Goal: Information Seeking & Learning: Understand process/instructions

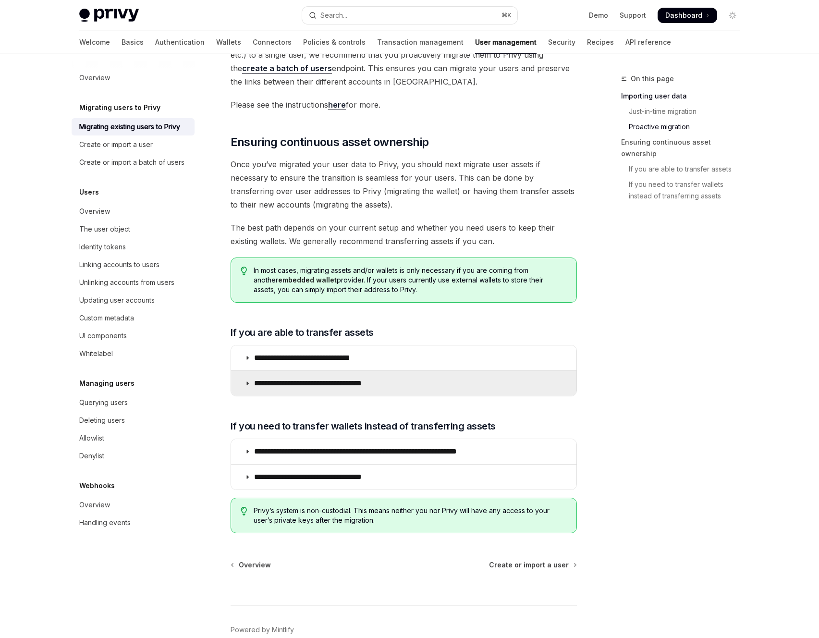
scroll to position [958, 0]
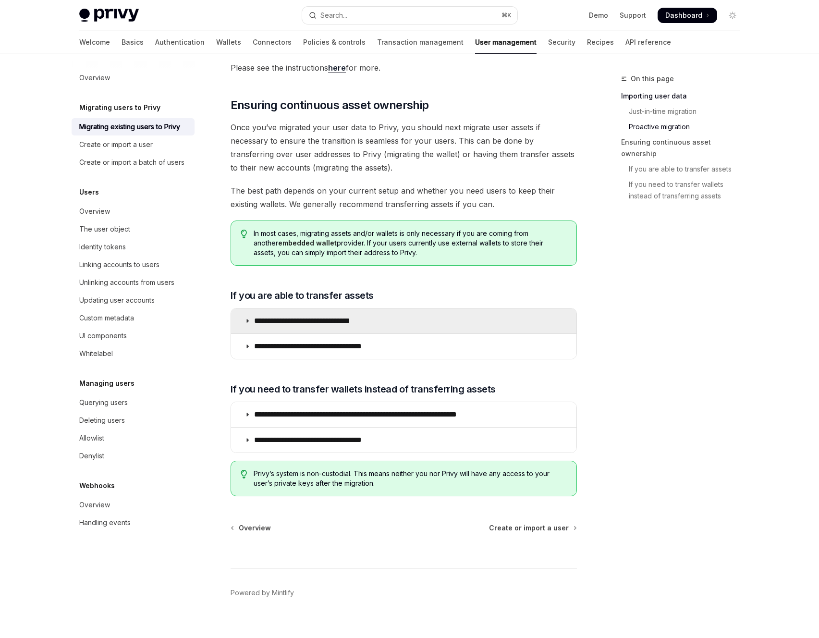
click at [369, 308] on summary "**********" at bounding box center [403, 320] width 345 height 25
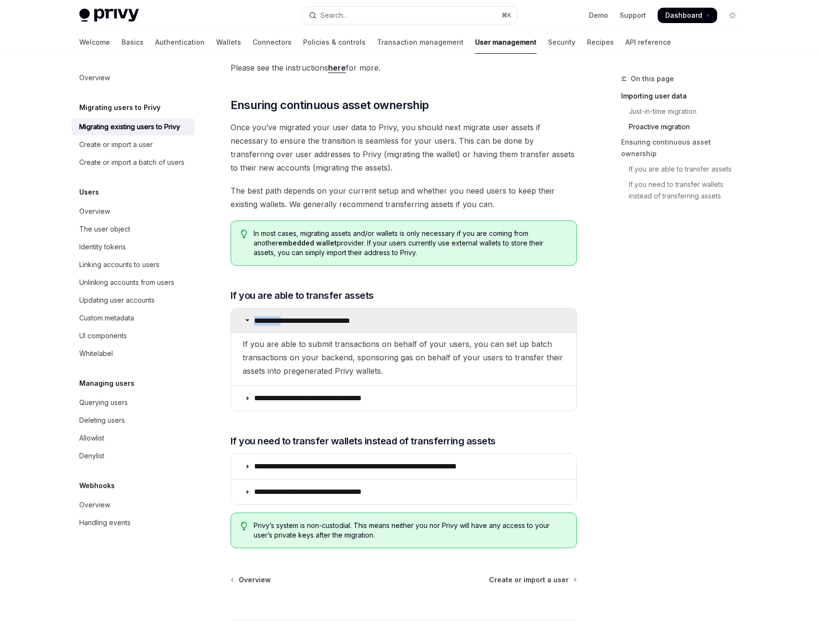
click at [369, 308] on summary "**********" at bounding box center [403, 320] width 345 height 25
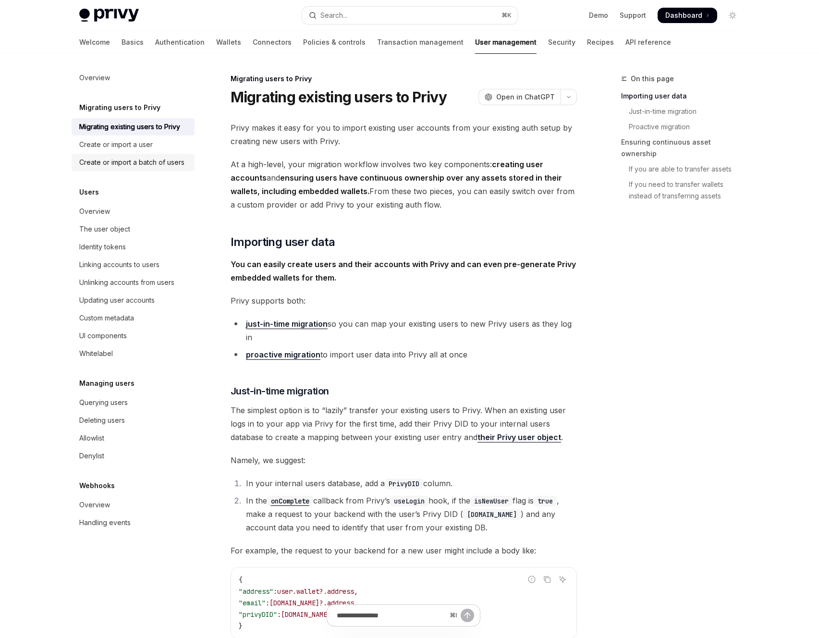
click at [187, 165] on div "Create or import a batch of users" at bounding box center [134, 163] width 110 height 12
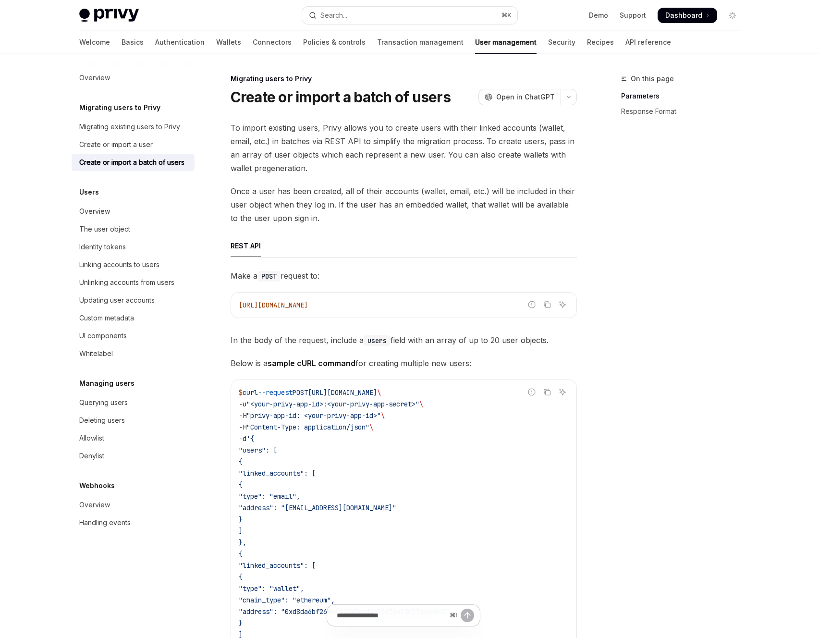
type textarea "*"
click at [200, 86] on div "Overview Migrating users to Privy Migrating existing users to Privy Create or i…" at bounding box center [141, 346] width 138 height 584
click at [117, 8] on div "Privy Docs home page Search... ⌘ K Demo Support Dashboard Dashboard Search..." at bounding box center [409, 15] width 661 height 31
click at [118, 9] on img at bounding box center [109, 15] width 60 height 13
type textarea "*"
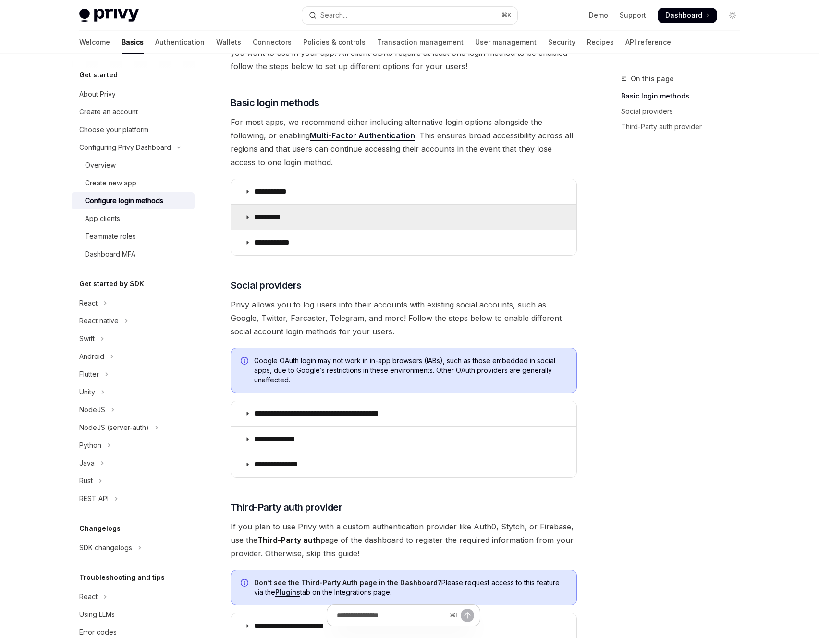
scroll to position [295, 0]
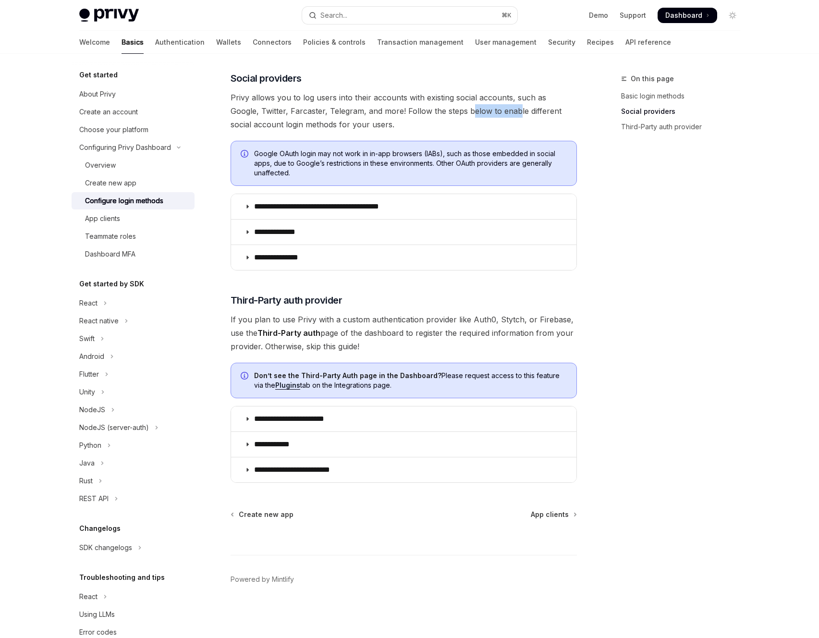
drag, startPoint x: 482, startPoint y: 114, endPoint x: 490, endPoint y: 114, distance: 7.7
click at [490, 114] on span "Privy allows you to log users into their accounts with existing social accounts…" at bounding box center [404, 111] width 346 height 40
click at [355, 109] on span "Privy allows you to log users into their accounts with existing social accounts…" at bounding box center [404, 111] width 346 height 40
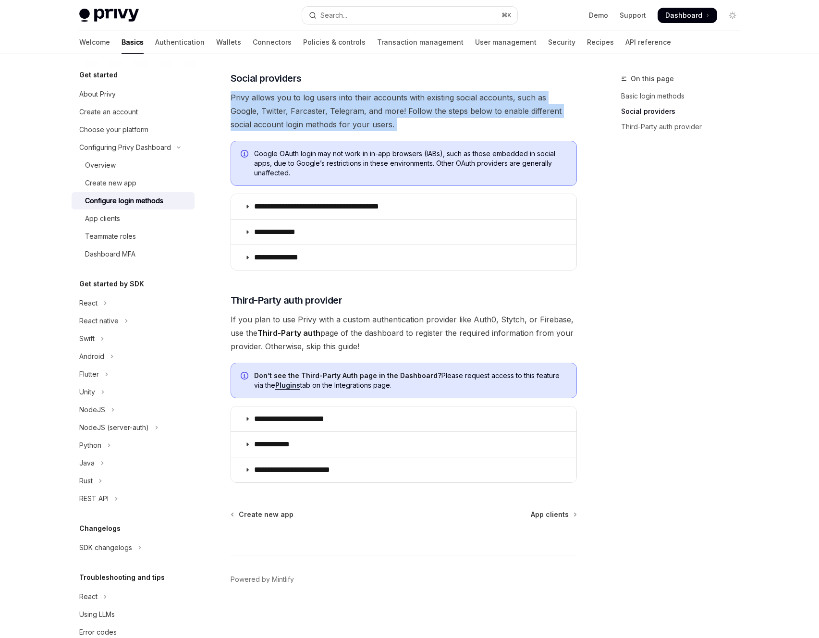
click at [355, 109] on span "Privy allows you to log users into their accounts with existing social accounts…" at bounding box center [404, 111] width 346 height 40
click at [329, 109] on span "Privy allows you to log users into their accounts with existing social accounts…" at bounding box center [404, 111] width 346 height 40
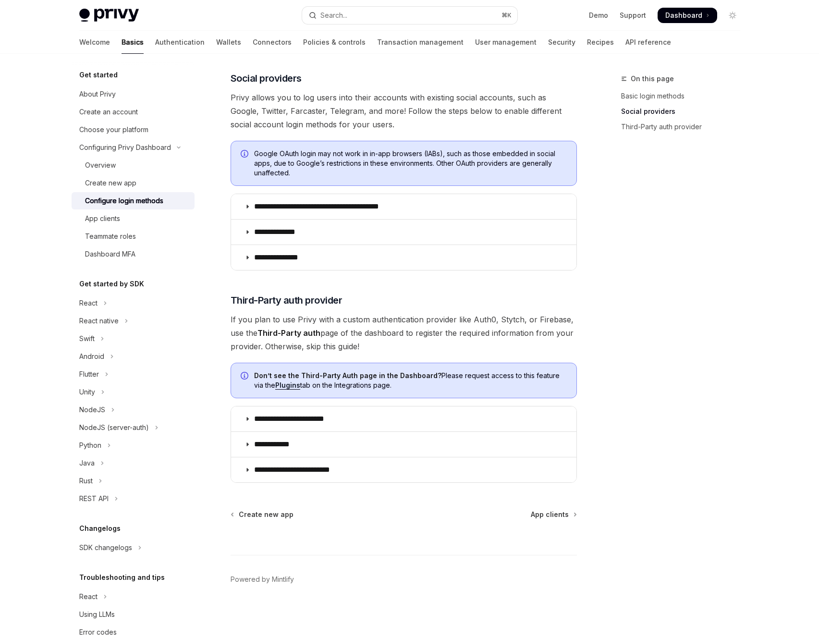
click at [315, 110] on span "Privy allows you to log users into their accounts with existing social accounts…" at bounding box center [404, 111] width 346 height 40
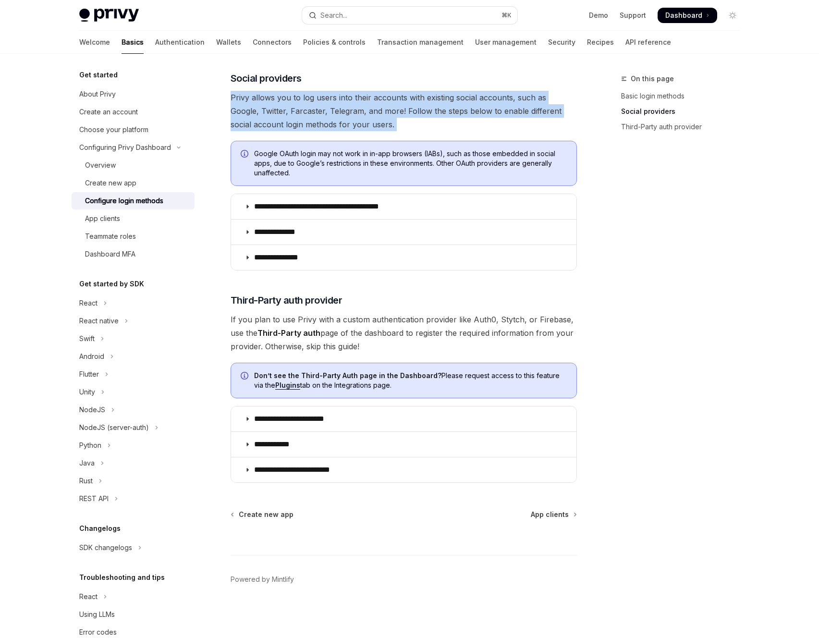
click at [315, 110] on span "Privy allows you to log users into their accounts with existing social accounts…" at bounding box center [404, 111] width 346 height 40
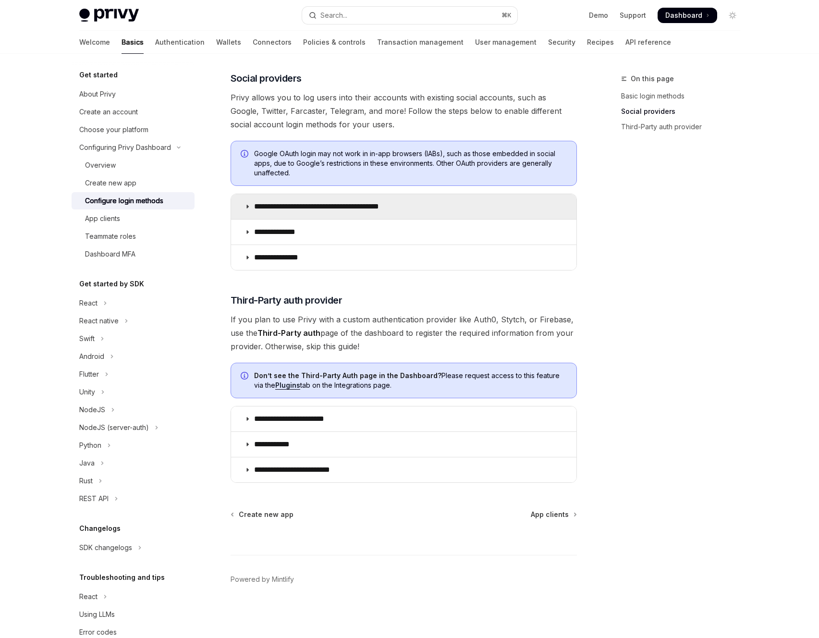
click at [249, 204] on icon at bounding box center [247, 207] width 6 height 6
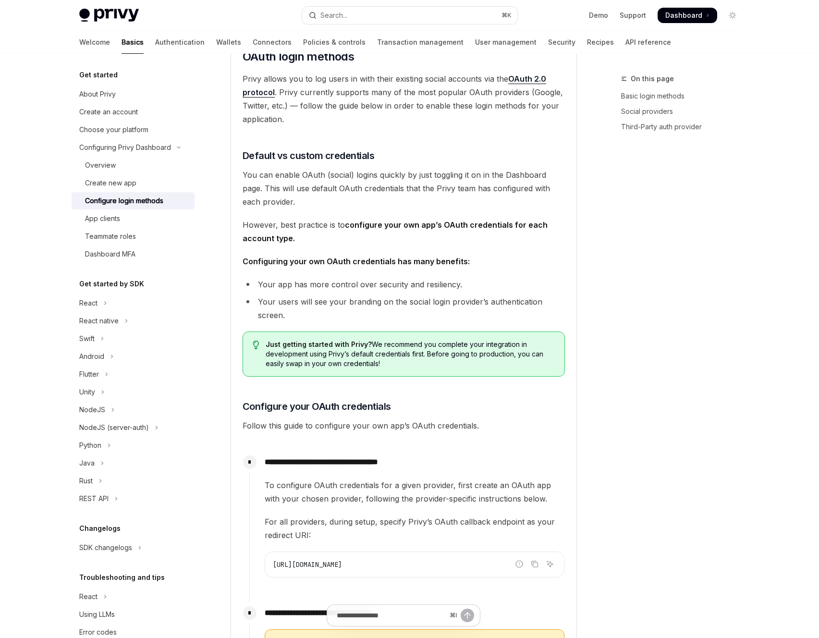
scroll to position [431, 0]
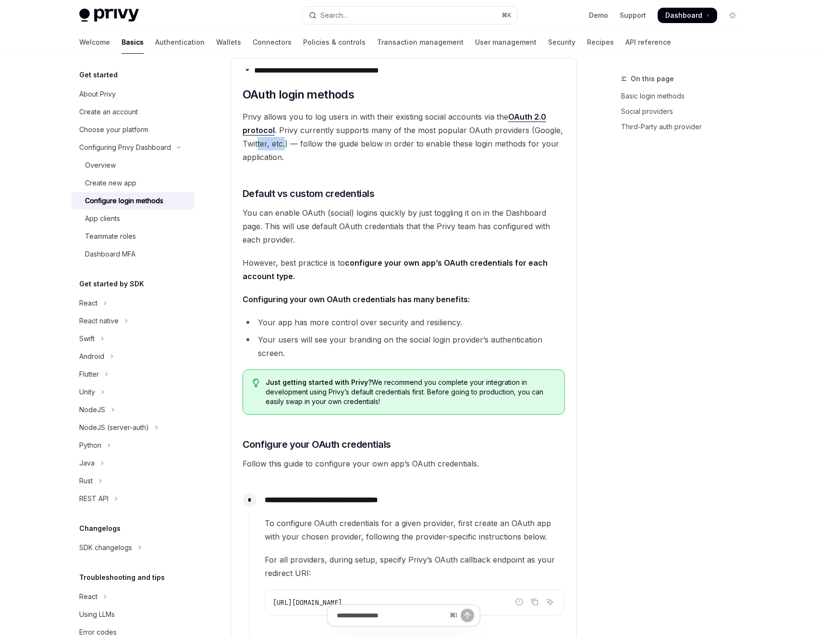
drag, startPoint x: 285, startPoint y: 138, endPoint x: 257, endPoint y: 138, distance: 27.9
click at [257, 138] on span "Privy allows you to log users in with their existing social accounts via the OA…" at bounding box center [404, 137] width 322 height 54
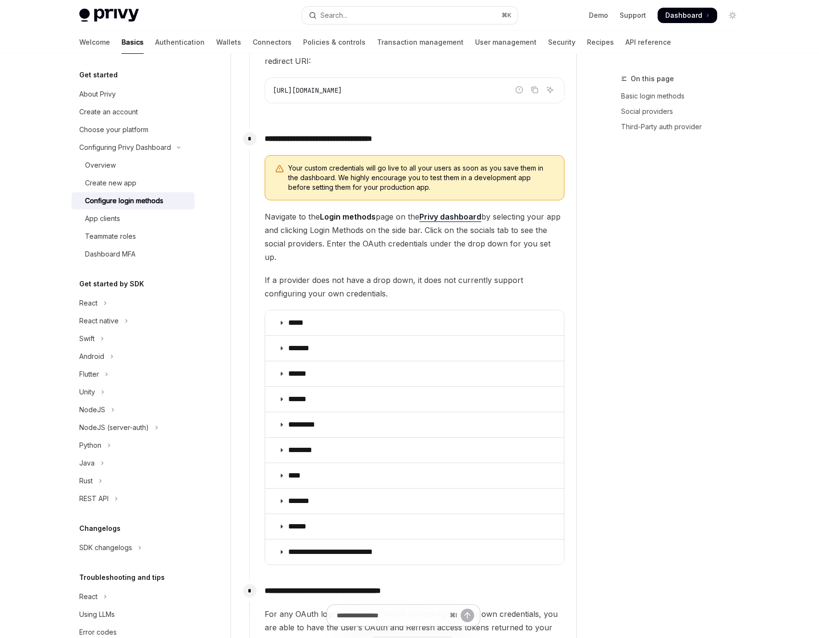
scroll to position [944, 0]
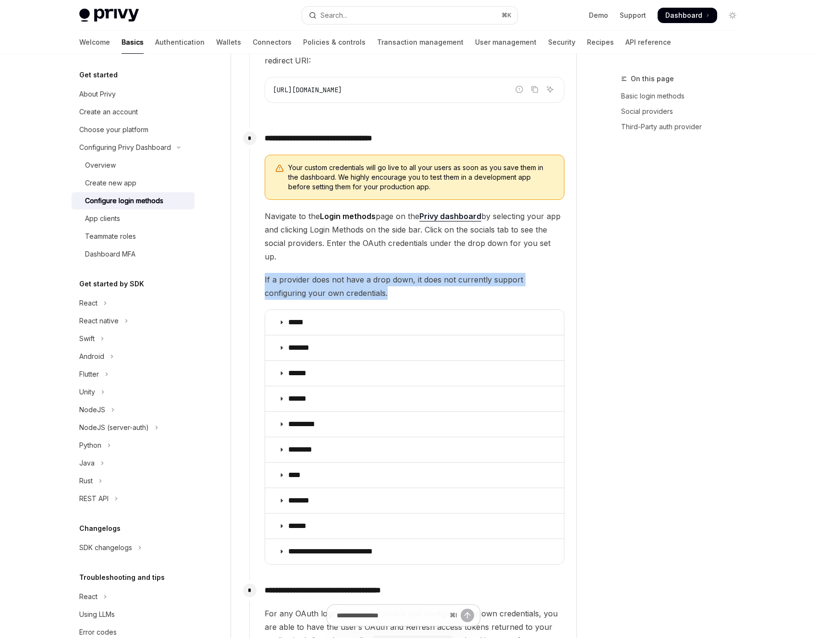
drag, startPoint x: 314, startPoint y: 273, endPoint x: 265, endPoint y: 267, distance: 48.9
click at [265, 273] on span "If a provider does not have a drop down, it does not currently support configur…" at bounding box center [415, 286] width 300 height 27
drag, startPoint x: 265, startPoint y: 267, endPoint x: 303, endPoint y: 276, distance: 39.0
click at [303, 276] on span "If a provider does not have a drop down, it does not currently support configur…" at bounding box center [415, 286] width 300 height 27
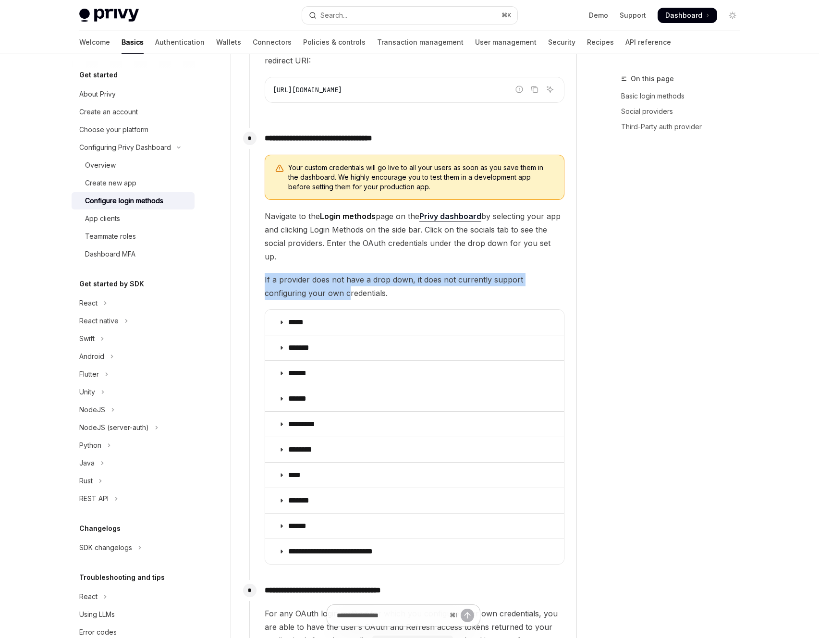
click at [303, 276] on span "If a provider does not have a drop down, it does not currently support configur…" at bounding box center [415, 286] width 300 height 27
drag, startPoint x: 337, startPoint y: 275, endPoint x: 279, endPoint y: 269, distance: 57.9
click at [279, 273] on span "If a provider does not have a drop down, it does not currently support configur…" at bounding box center [415, 286] width 300 height 27
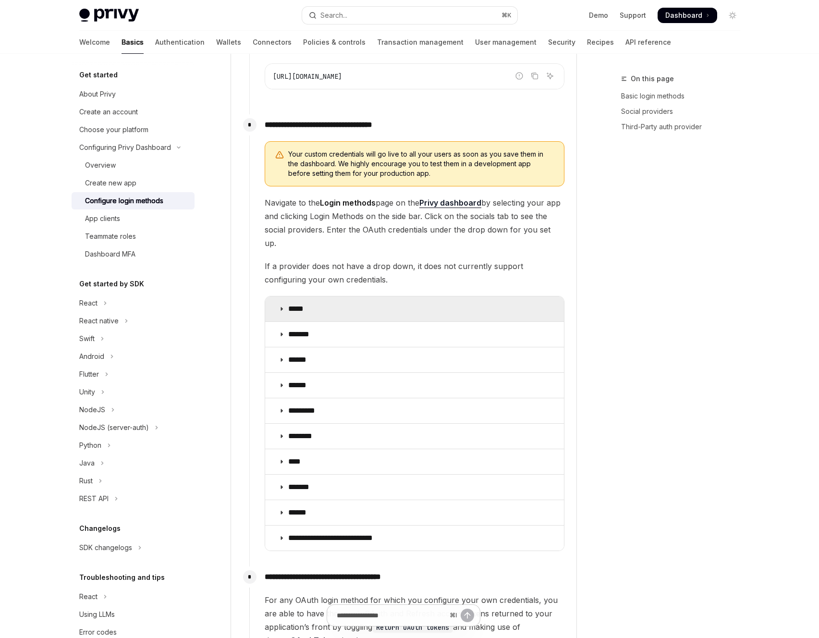
scroll to position [959, 0]
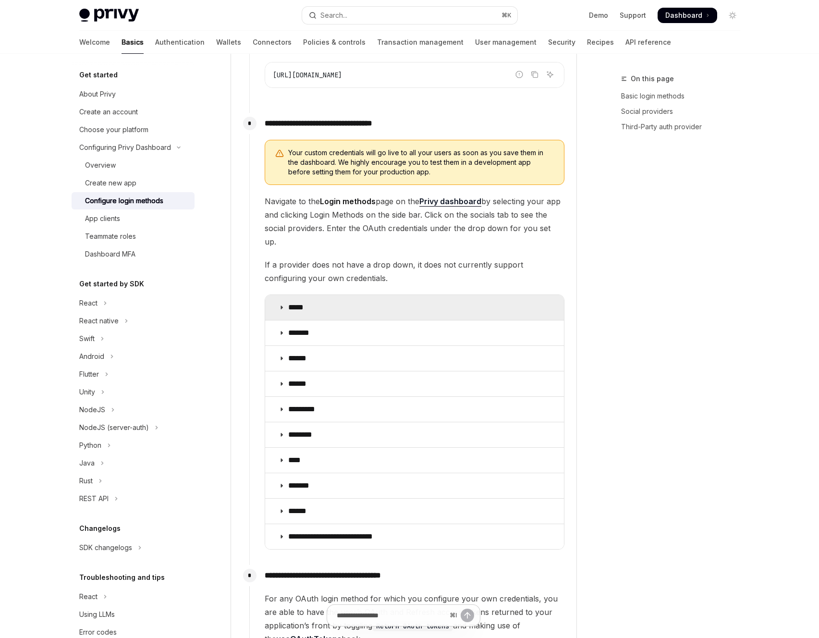
click at [304, 303] on p "*****" at bounding box center [299, 308] width 22 height 10
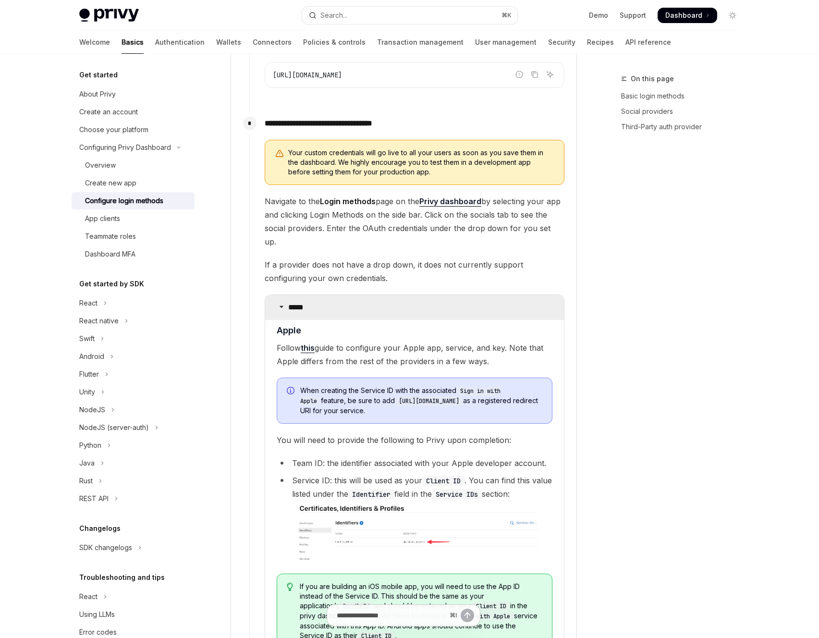
click at [304, 303] on p "*****" at bounding box center [299, 308] width 22 height 10
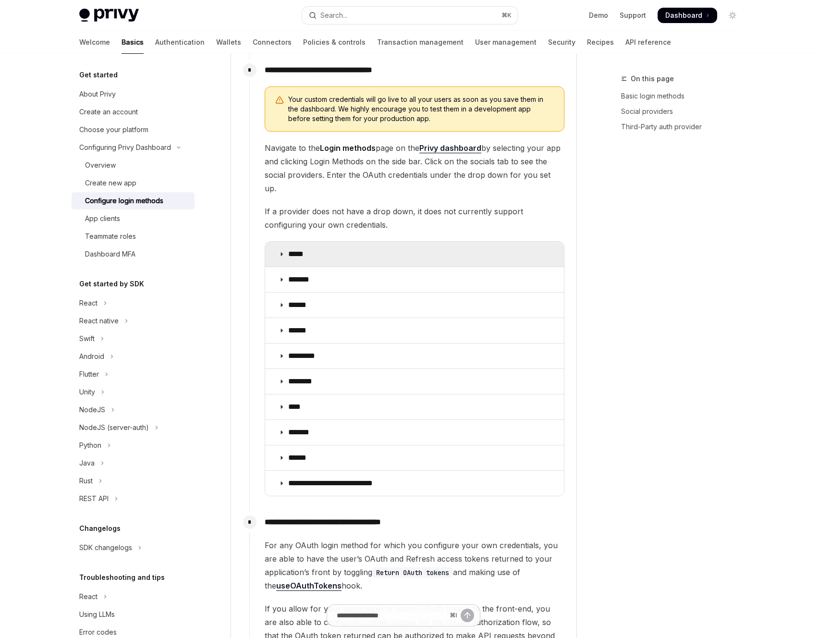
scroll to position [1024, 0]
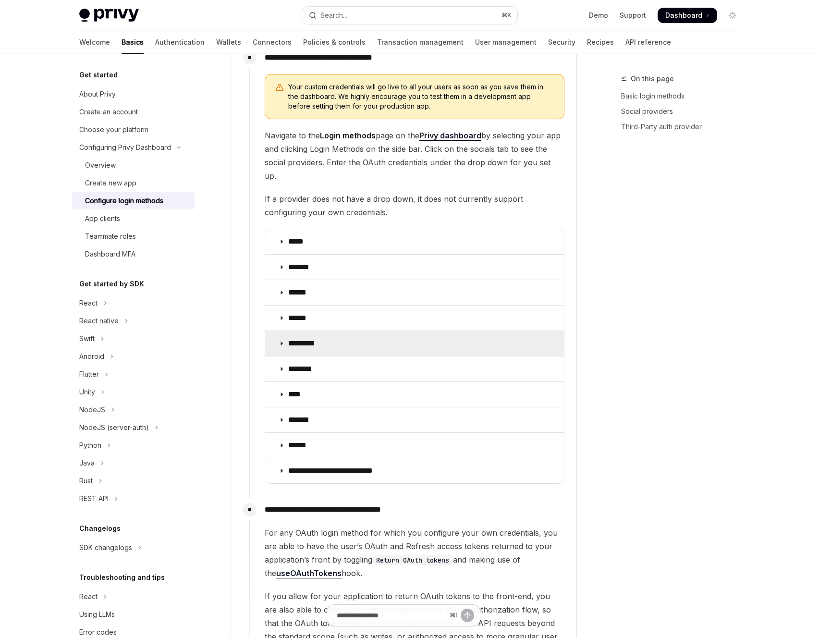
click at [334, 332] on summary "*********" at bounding box center [414, 343] width 299 height 25
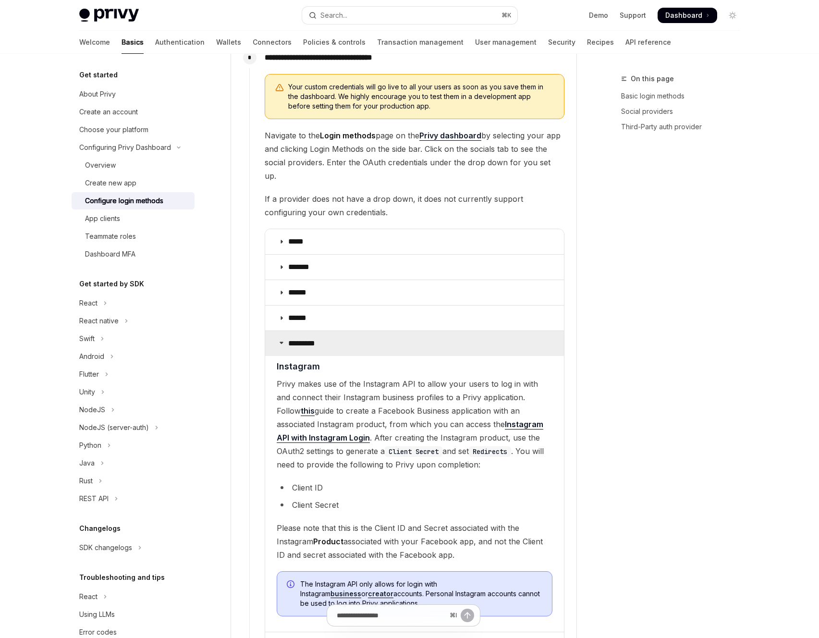
click at [335, 331] on summary "*********" at bounding box center [414, 343] width 299 height 25
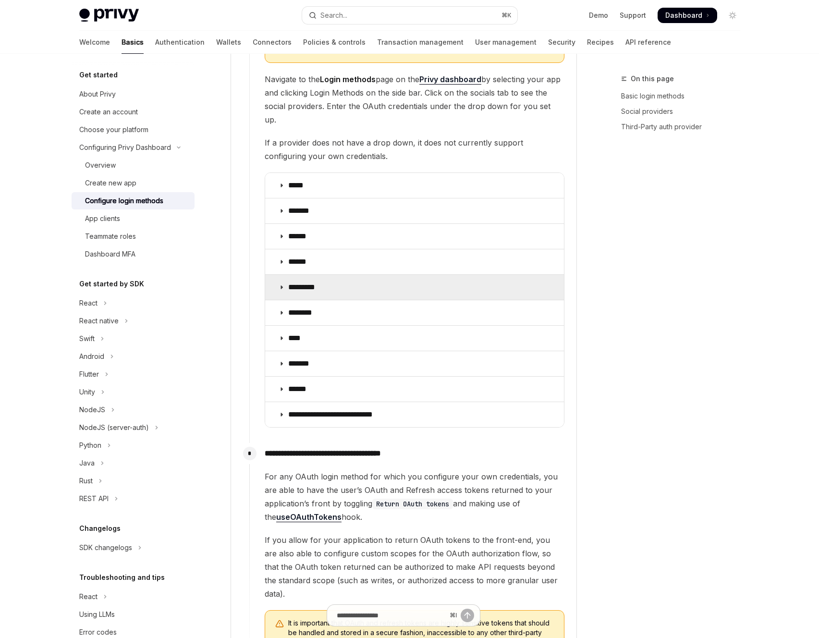
scroll to position [1096, 0]
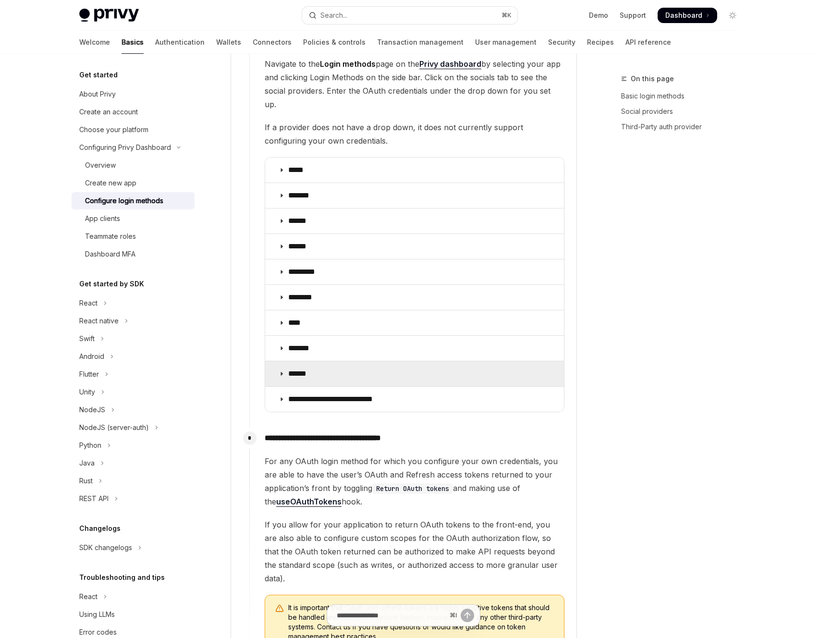
click at [337, 361] on summary "******" at bounding box center [414, 373] width 299 height 25
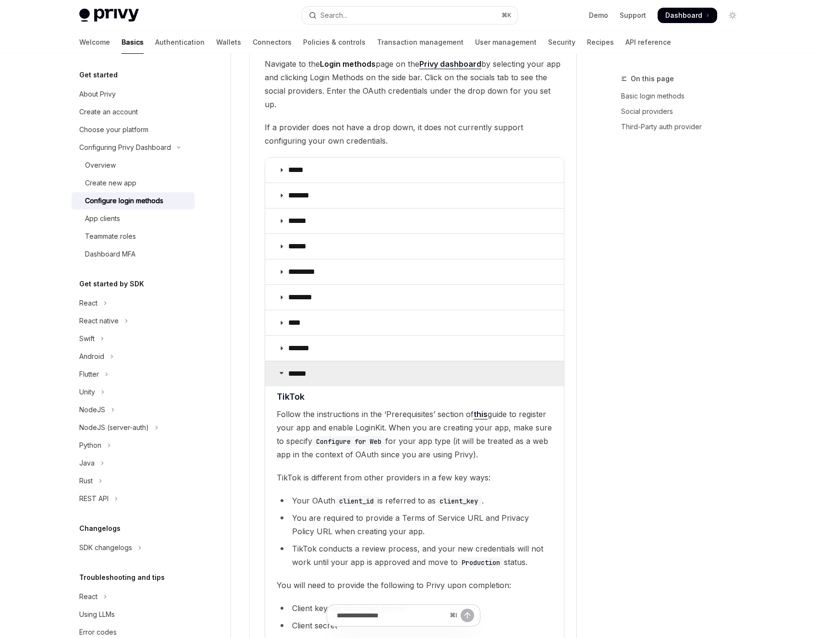
click at [337, 361] on summary "******" at bounding box center [414, 373] width 299 height 25
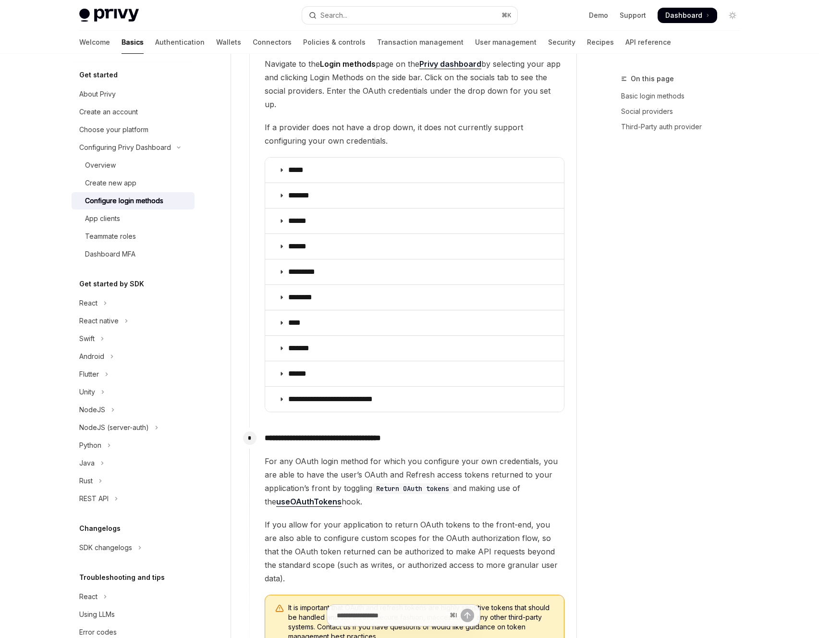
click at [672, 438] on div "On this page Basic login methods Social providers Third-Party auth provider" at bounding box center [675, 355] width 146 height 565
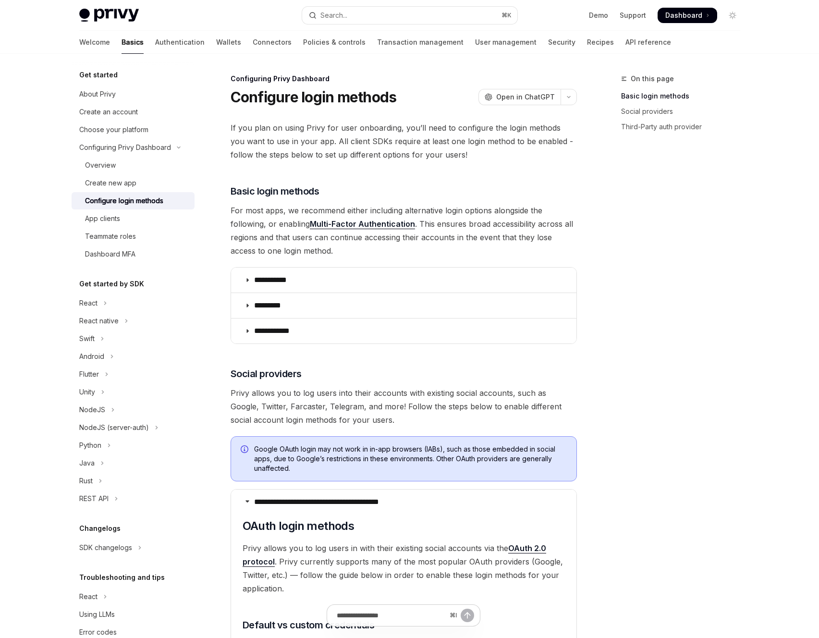
click at [507, 216] on span "For most apps, we recommend either including alternative login options alongsid…" at bounding box center [404, 231] width 346 height 54
click at [720, 76] on div "On this page" at bounding box center [684, 79] width 127 height 12
drag, startPoint x: 727, startPoint y: 68, endPoint x: 724, endPoint y: 74, distance: 7.3
click at [724, 74] on div "On this page Basic login methods Social providers Third-Party auth provider" at bounding box center [684, 98] width 127 height 88
